Goal: Use online tool/utility: Utilize a website feature to perform a specific function

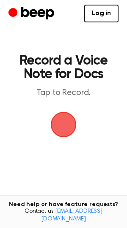
click at [66, 126] on span "button" at bounding box center [63, 124] width 47 height 47
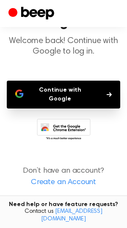
scroll to position [57, 0]
click at [62, 81] on button "Continue with Google" at bounding box center [63, 95] width 113 height 28
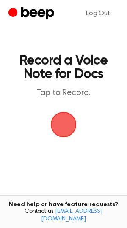
click at [62, 125] on span "button" at bounding box center [63, 124] width 47 height 47
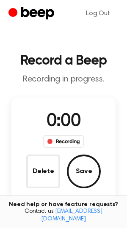
click at [63, 126] on span "0:00" at bounding box center [63, 122] width 34 height 18
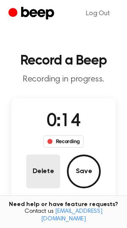
click at [38, 164] on button "Delete" at bounding box center [43, 172] width 34 height 34
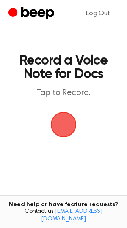
click at [63, 123] on span "button" at bounding box center [64, 125] width 40 height 40
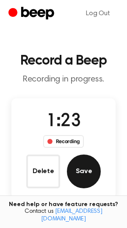
click at [79, 170] on button "Save" at bounding box center [84, 172] width 34 height 34
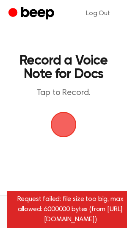
click at [56, 131] on span "button" at bounding box center [63, 124] width 33 height 33
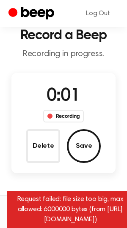
scroll to position [29, 0]
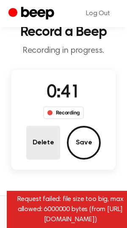
click at [41, 149] on button "Delete" at bounding box center [43, 143] width 34 height 34
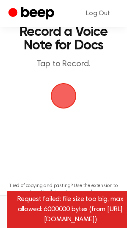
click at [65, 100] on span "button" at bounding box center [63, 96] width 38 height 38
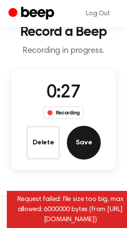
click at [80, 138] on button "Save" at bounding box center [84, 143] width 34 height 34
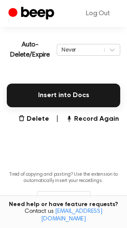
scroll to position [194, 0]
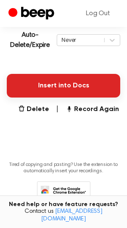
click at [69, 89] on button "Insert into Docs" at bounding box center [63, 86] width 113 height 24
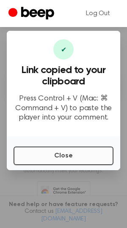
click at [64, 159] on button "Close" at bounding box center [64, 156] width 100 height 19
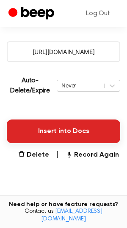
scroll to position [136, 0]
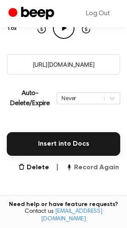
click at [79, 168] on button "Record Again" at bounding box center [91, 168] width 53 height 10
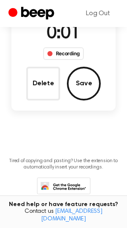
scroll to position [93, 0]
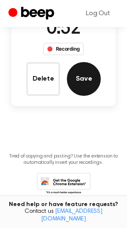
click at [77, 84] on button "Save" at bounding box center [84, 79] width 34 height 34
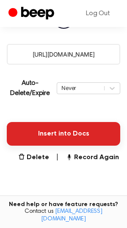
scroll to position [149, 0]
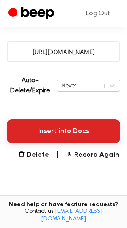
click at [64, 134] on button "Insert into Docs" at bounding box center [63, 132] width 113 height 24
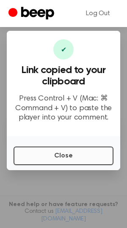
click at [59, 157] on button "Close" at bounding box center [64, 156] width 100 height 19
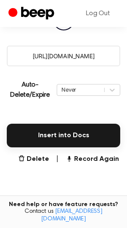
scroll to position [152, 0]
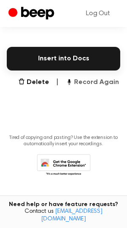
click at [93, 82] on button "Record Again" at bounding box center [91, 82] width 53 height 10
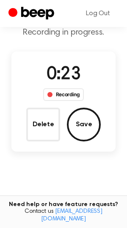
scroll to position [51, 0]
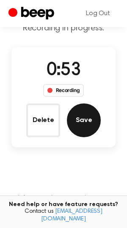
click at [82, 118] on button "Save" at bounding box center [84, 120] width 34 height 34
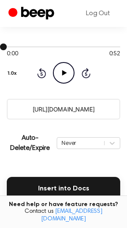
scroll to position [109, 0]
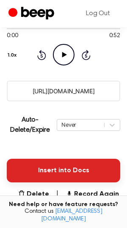
click at [71, 166] on button "Insert into Docs" at bounding box center [63, 171] width 113 height 24
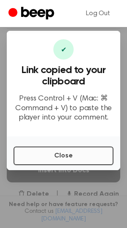
click at [70, 158] on button "Close" at bounding box center [64, 156] width 100 height 19
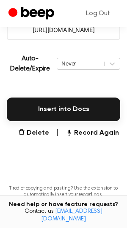
scroll to position [182, 0]
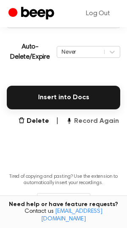
click at [84, 122] on button "Record Again" at bounding box center [91, 121] width 53 height 10
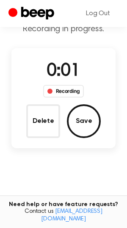
scroll to position [42, 0]
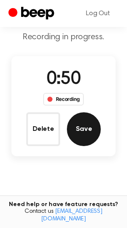
click at [73, 129] on button "Save" at bounding box center [84, 129] width 34 height 34
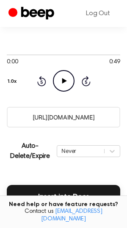
scroll to position [134, 0]
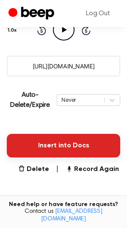
click at [49, 141] on button "Insert into Docs" at bounding box center [63, 146] width 113 height 24
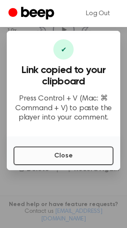
click at [59, 154] on button "Close" at bounding box center [64, 156] width 100 height 19
